Goal: Information Seeking & Learning: Learn about a topic

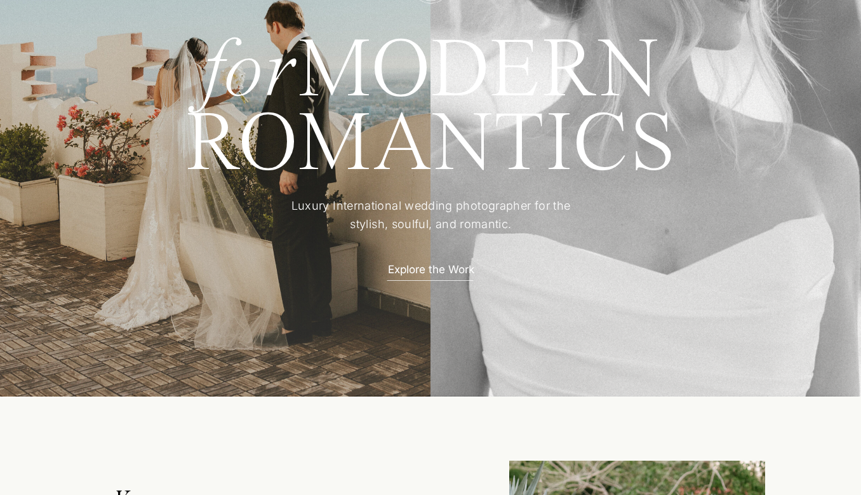
scroll to position [225, 0]
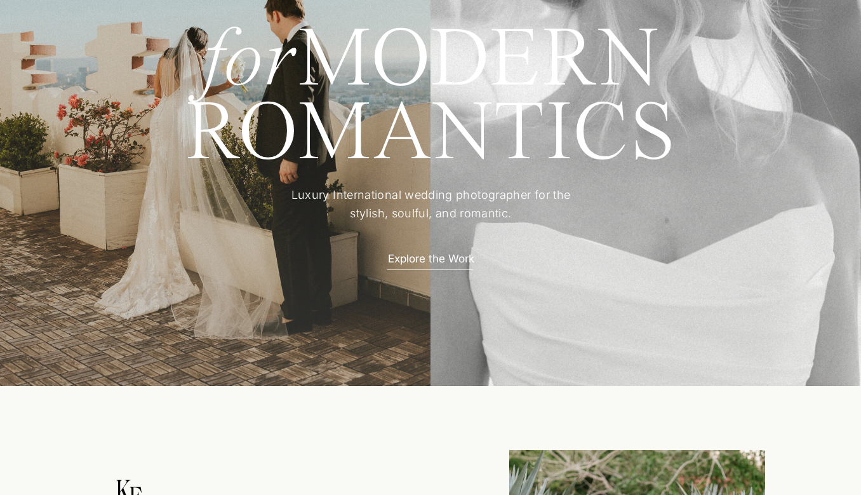
click at [460, 262] on p "Explore the Work" at bounding box center [430, 257] width 111 height 13
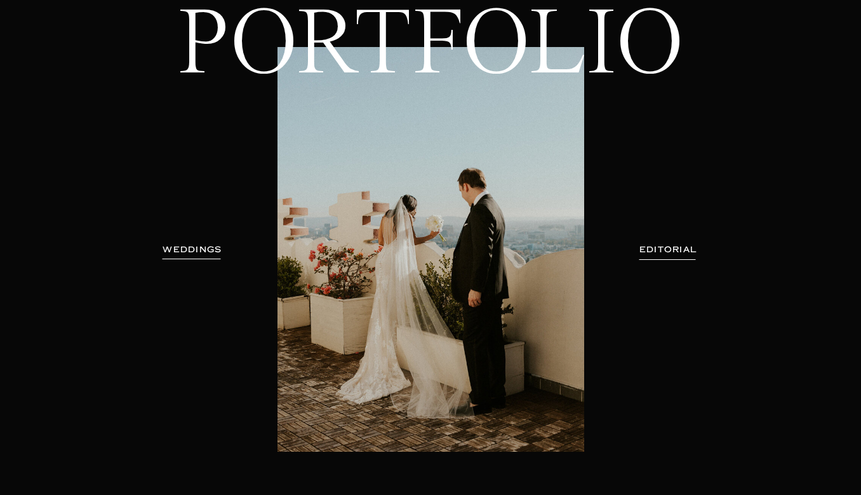
scroll to position [117, 0]
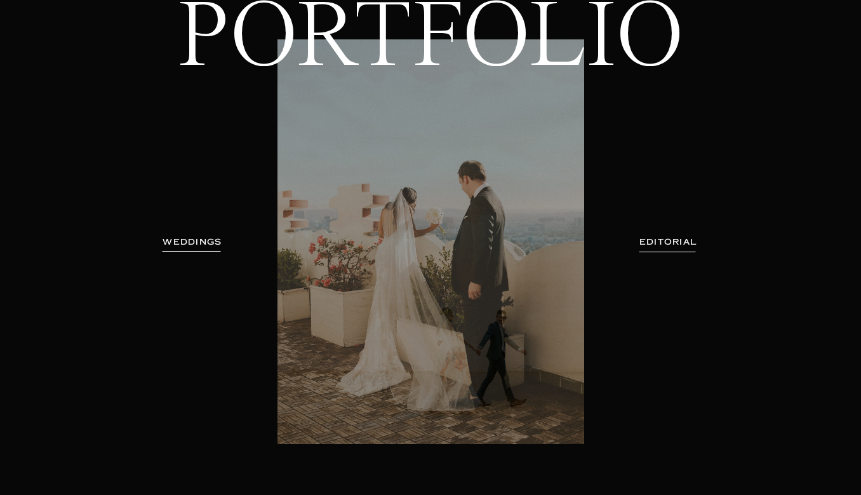
click at [652, 240] on h3 "EDITORIAL" at bounding box center [668, 242] width 93 height 13
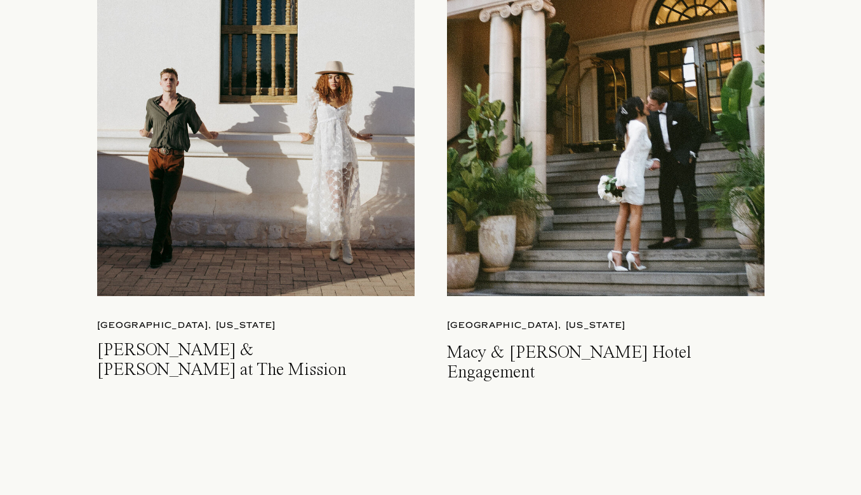
scroll to position [3160, 0]
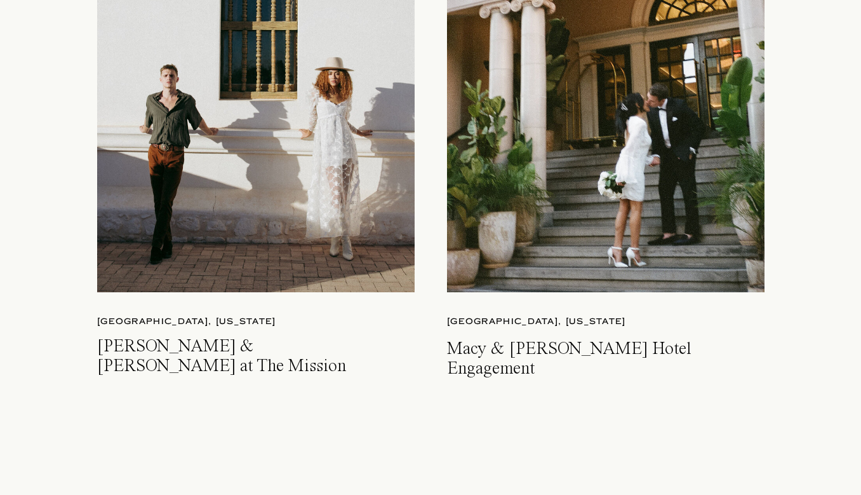
click at [564, 262] on div at bounding box center [606, 84] width 318 height 415
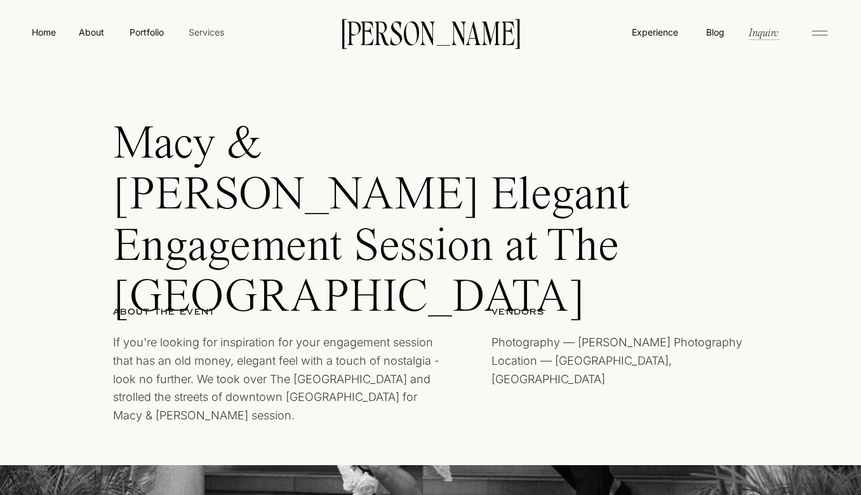
click at [205, 28] on nav "Services" at bounding box center [205, 31] width 37 height 13
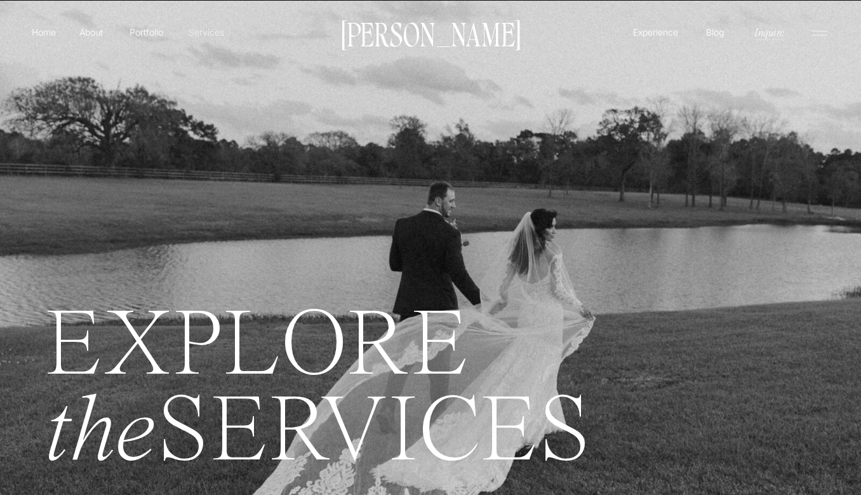
click at [190, 34] on p "Services" at bounding box center [205, 31] width 37 height 13
click at [203, 31] on p "Services" at bounding box center [205, 31] width 37 height 13
click at [816, 32] on icon at bounding box center [819, 33] width 25 height 20
